Goal: Task Accomplishment & Management: Manage account settings

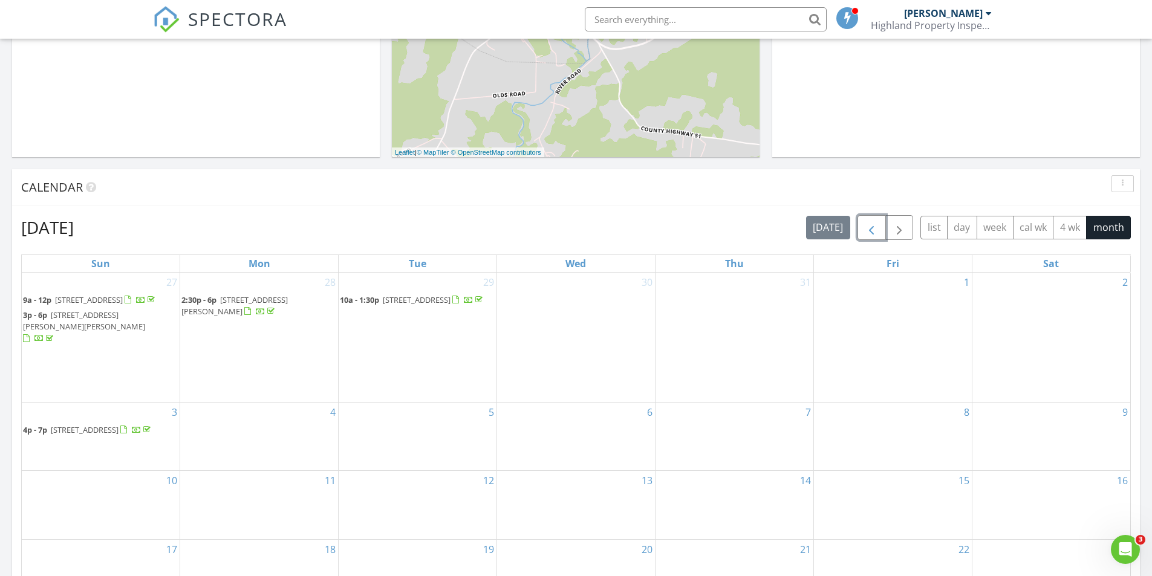
click at [861, 230] on button "button" at bounding box center [871, 227] width 28 height 25
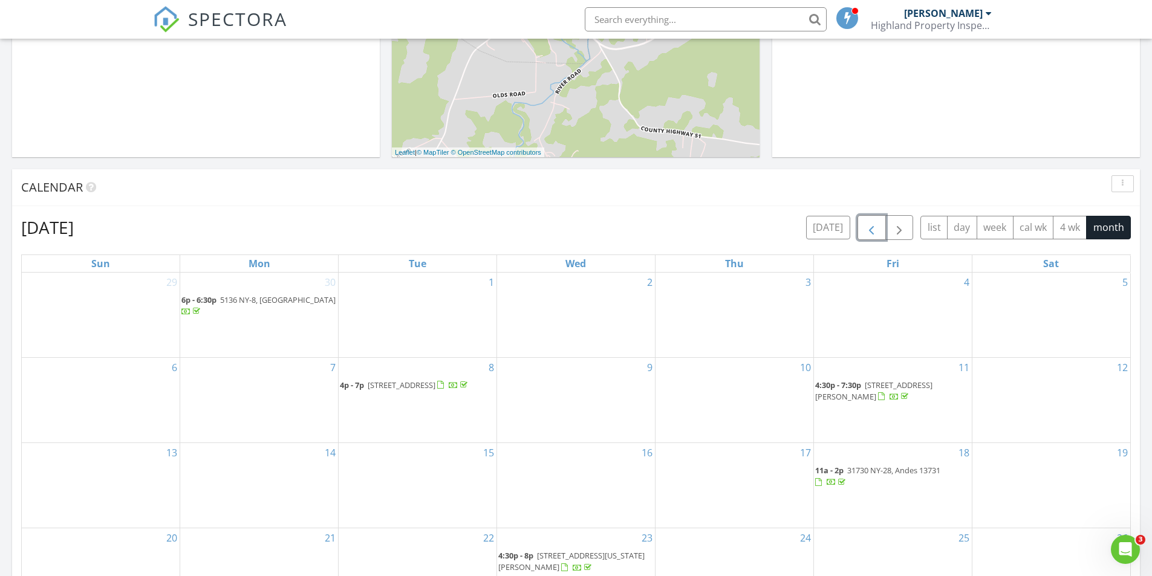
click at [877, 384] on span "1259 Co Rd 67, Hancock 13783" at bounding box center [873, 391] width 117 height 22
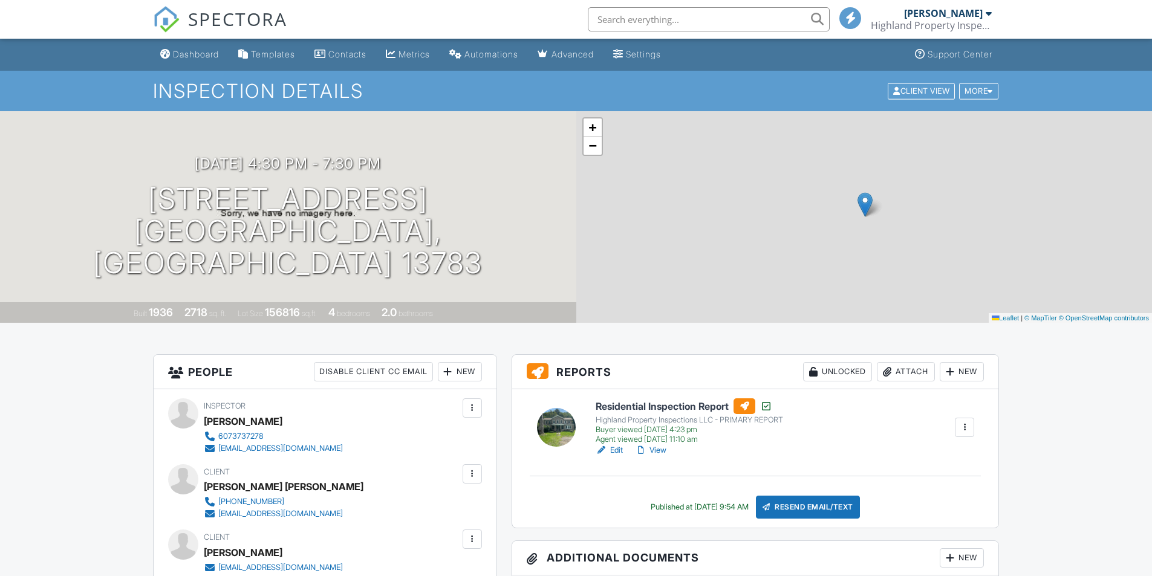
scroll to position [121, 0]
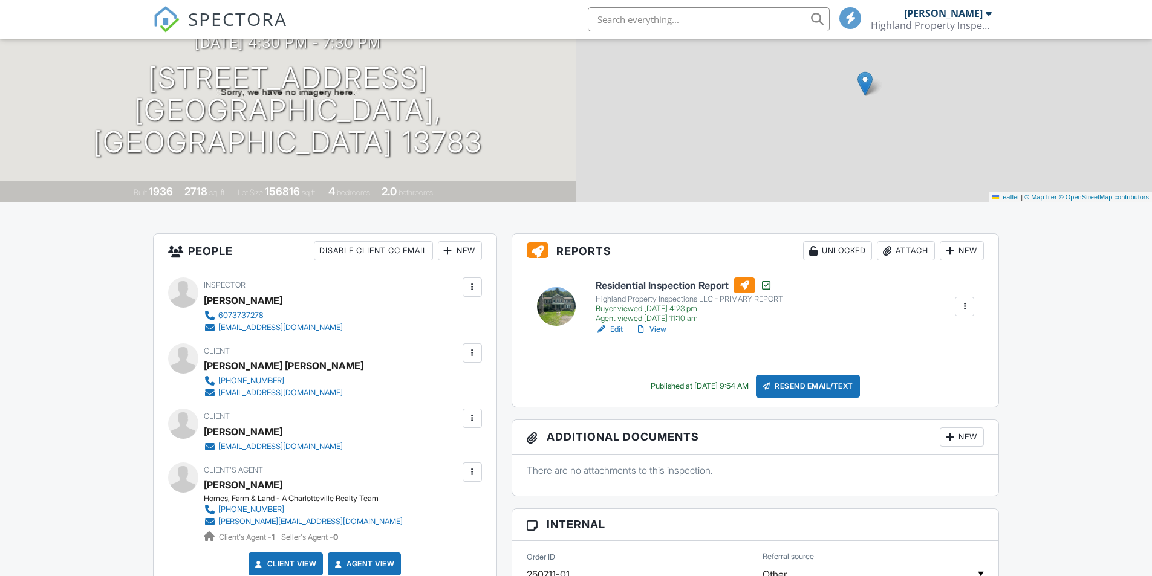
click at [661, 327] on link "View" at bounding box center [650, 329] width 31 height 12
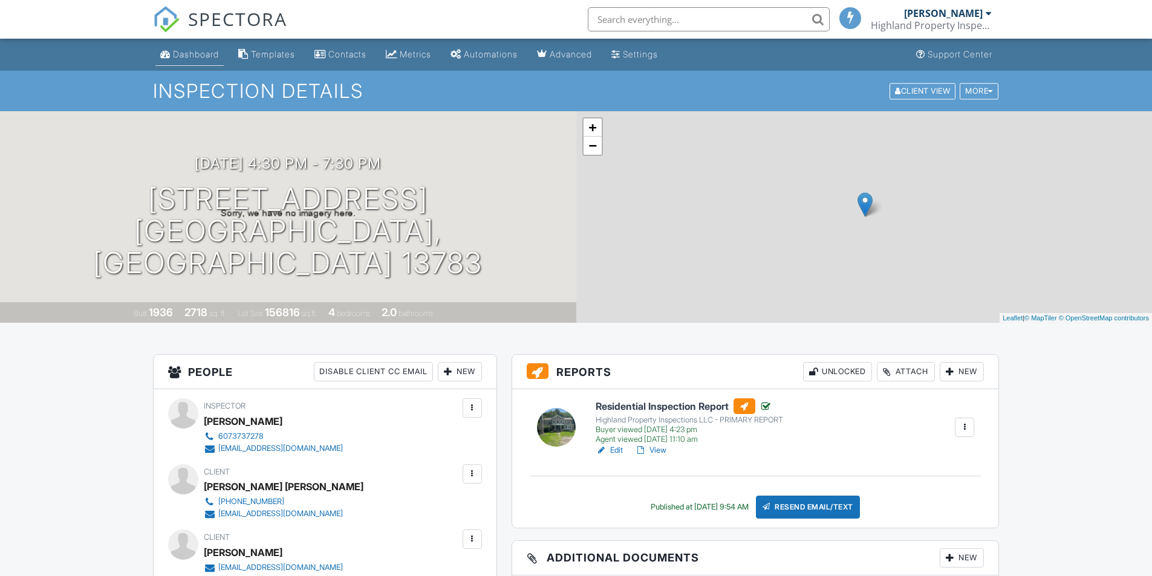
click at [181, 54] on div "Dashboard" at bounding box center [196, 54] width 46 height 10
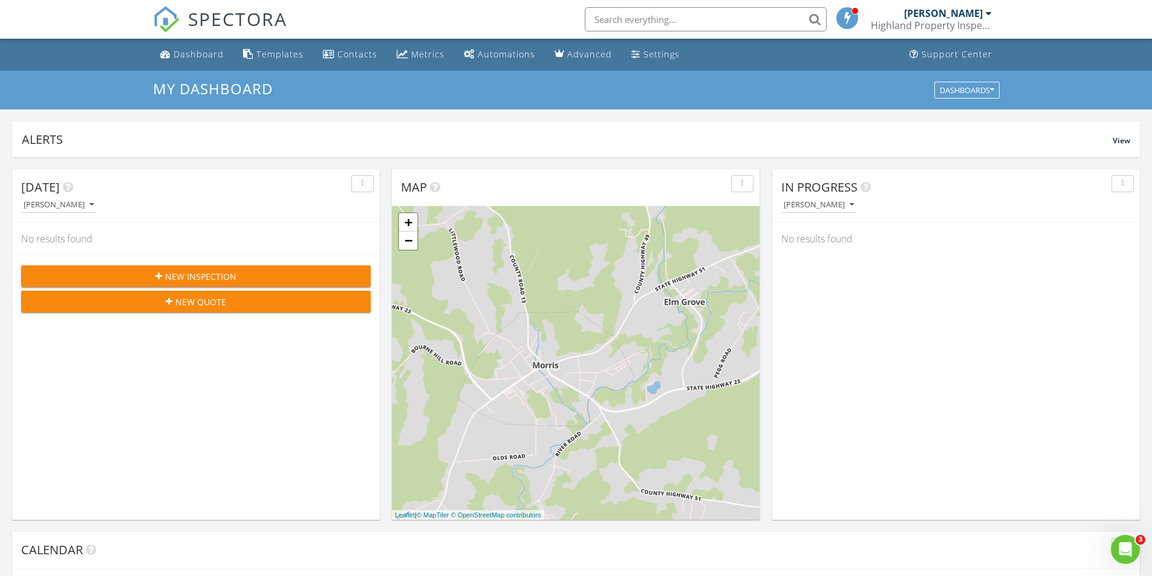
click at [987, 13] on div at bounding box center [988, 13] width 6 height 10
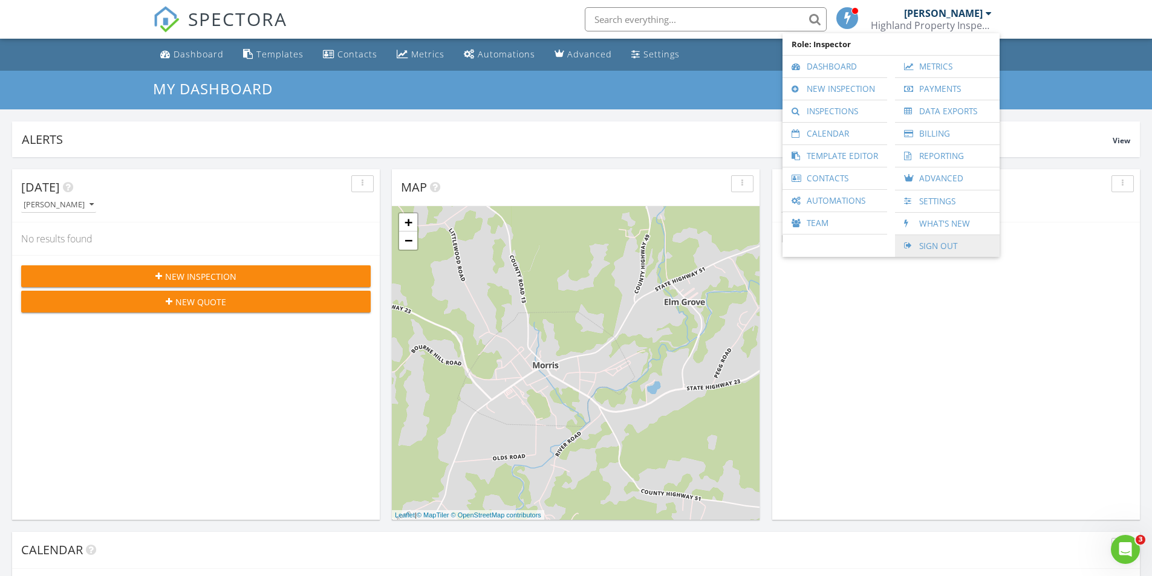
click at [926, 243] on link "Sign Out" at bounding box center [947, 246] width 92 height 22
